Goal: Find specific page/section: Find specific page/section

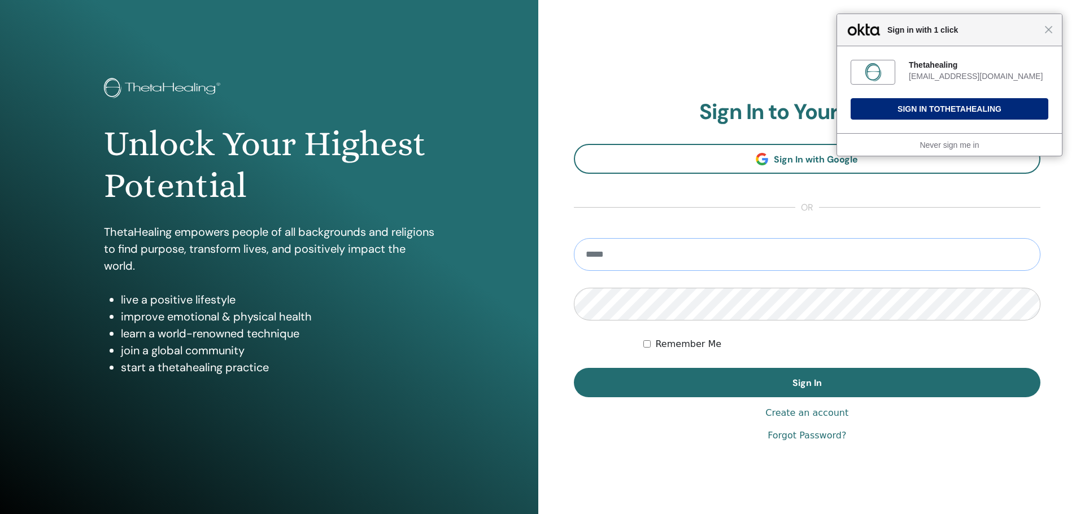
type input "**********"
click at [952, 105] on span "Thetahealing" at bounding box center [971, 108] width 62 height 9
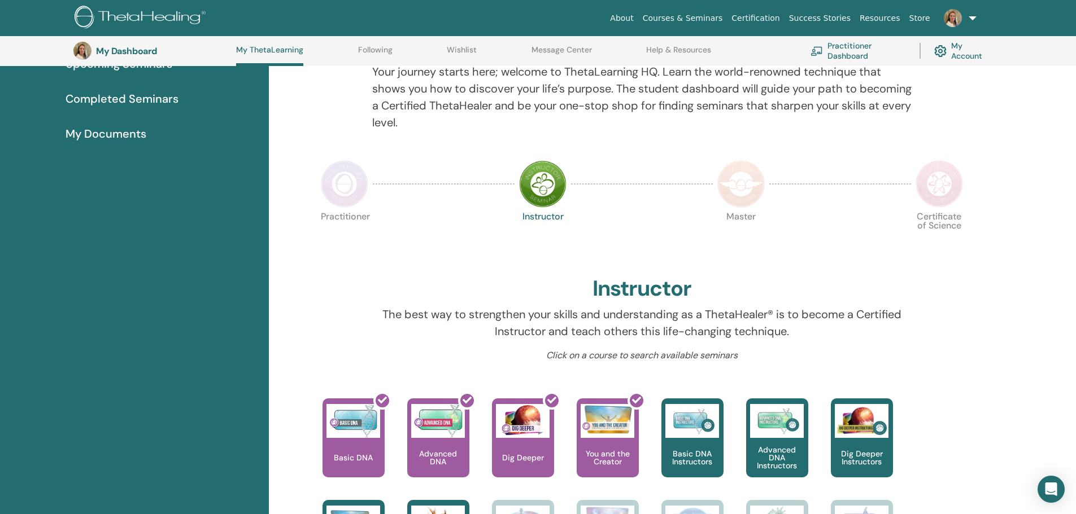
scroll to position [199, 0]
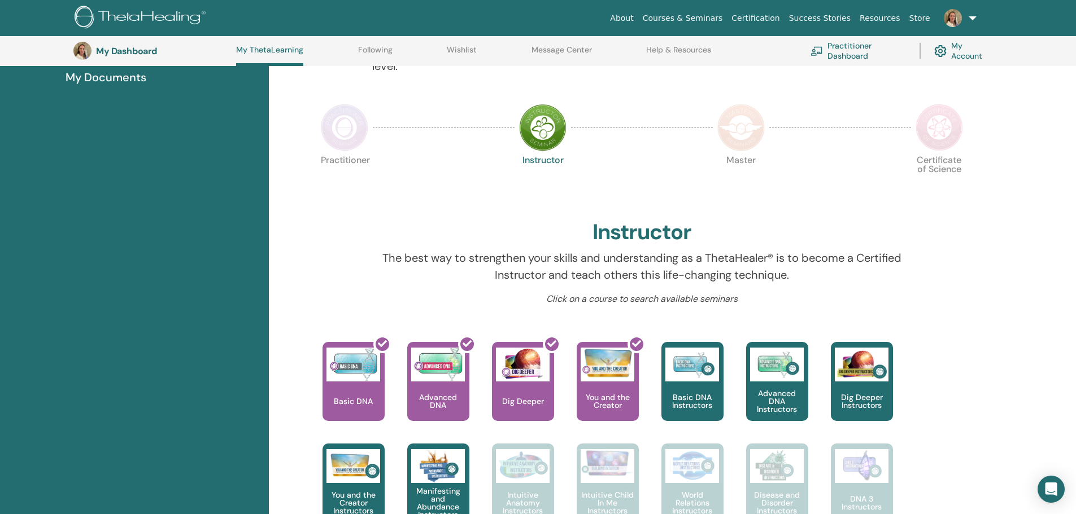
click at [778, 20] on link "Certification" at bounding box center [755, 18] width 57 height 21
